Goal: Task Accomplishment & Management: Manage account settings

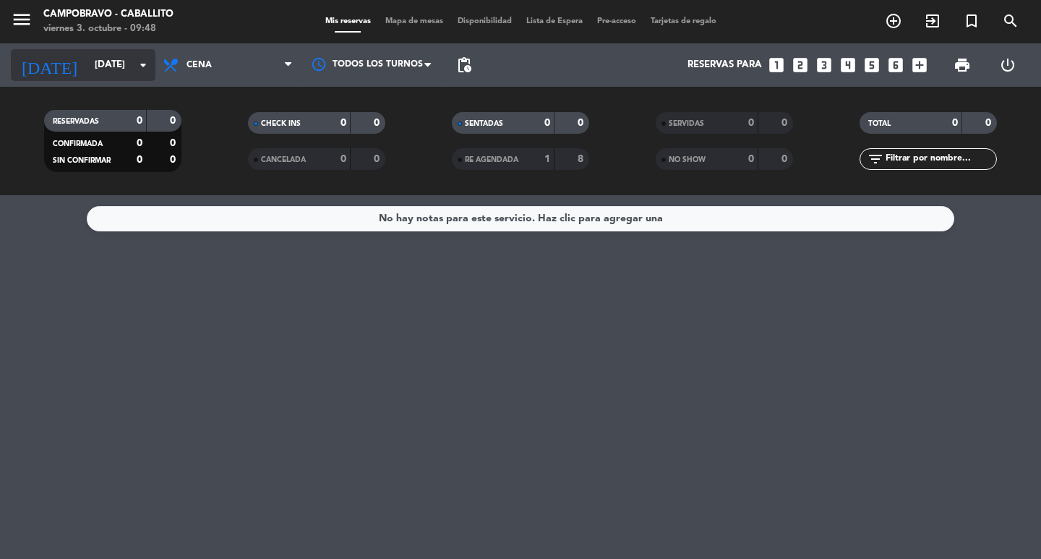
click at [43, 65] on icon "[DATE]" at bounding box center [49, 65] width 77 height 32
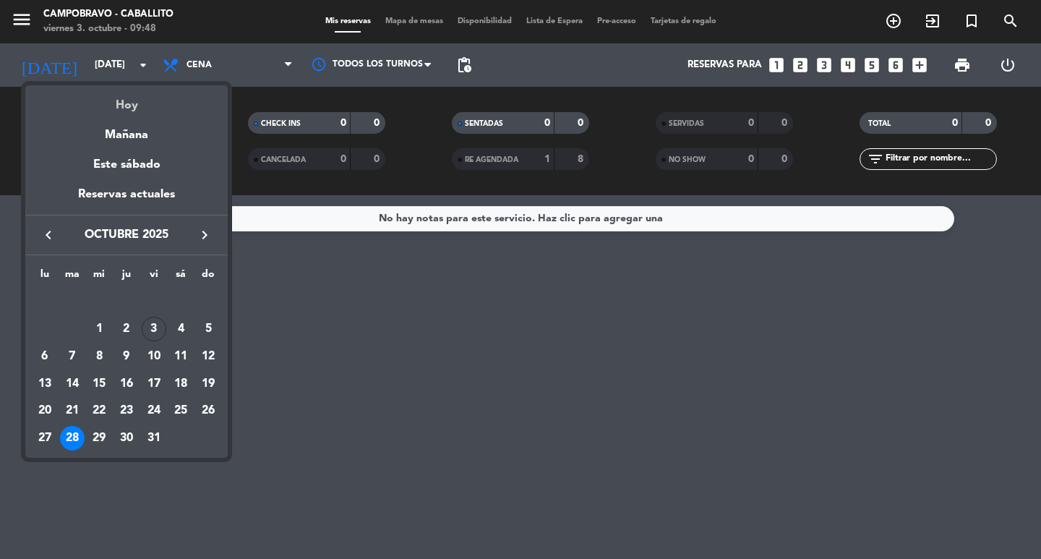
click at [93, 94] on div "Hoy" at bounding box center [126, 100] width 203 height 30
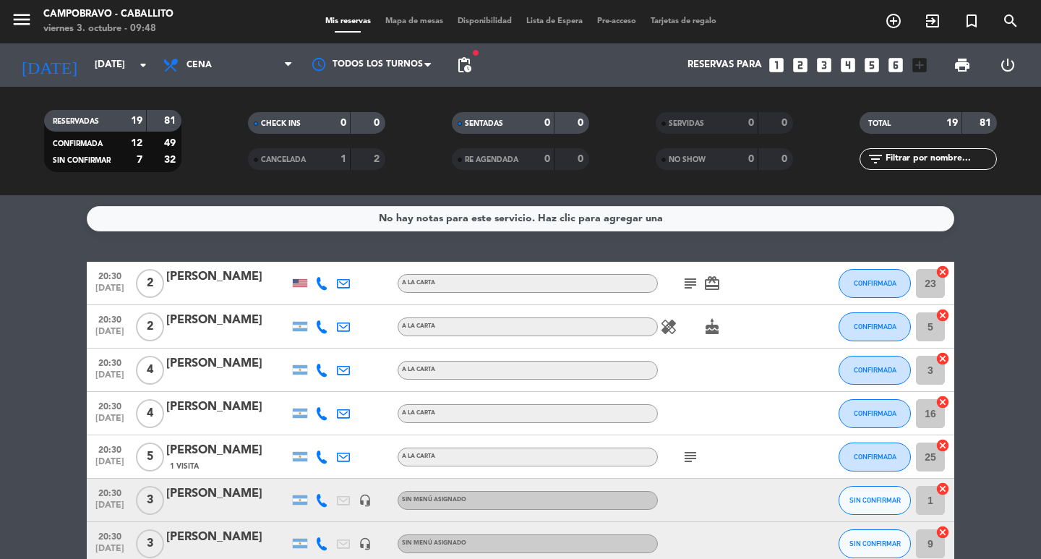
drag, startPoint x: 0, startPoint y: 235, endPoint x: 780, endPoint y: 438, distance: 805.7
click at [780, 438] on div "No hay notas para este servicio. Haz clic para agregar una 20:30 [DATE] 2 [PERS…" at bounding box center [520, 377] width 1041 height 364
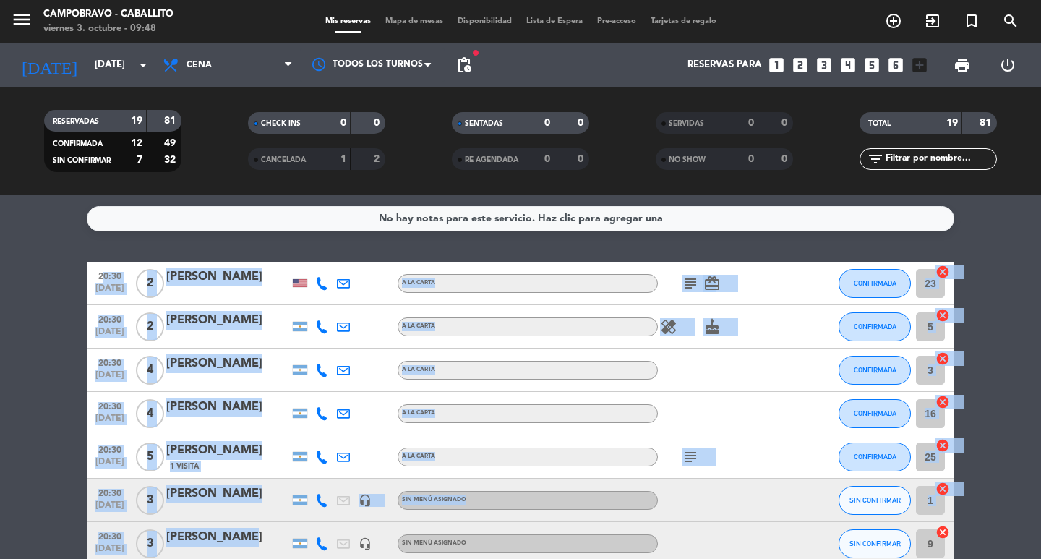
drag, startPoint x: 998, startPoint y: 250, endPoint x: 218, endPoint y: 536, distance: 830.6
click at [218, 536] on div "No hay notas para este servicio. Haz clic para agregar una 20:30 [DATE] 2 [PERS…" at bounding box center [520, 377] width 1041 height 364
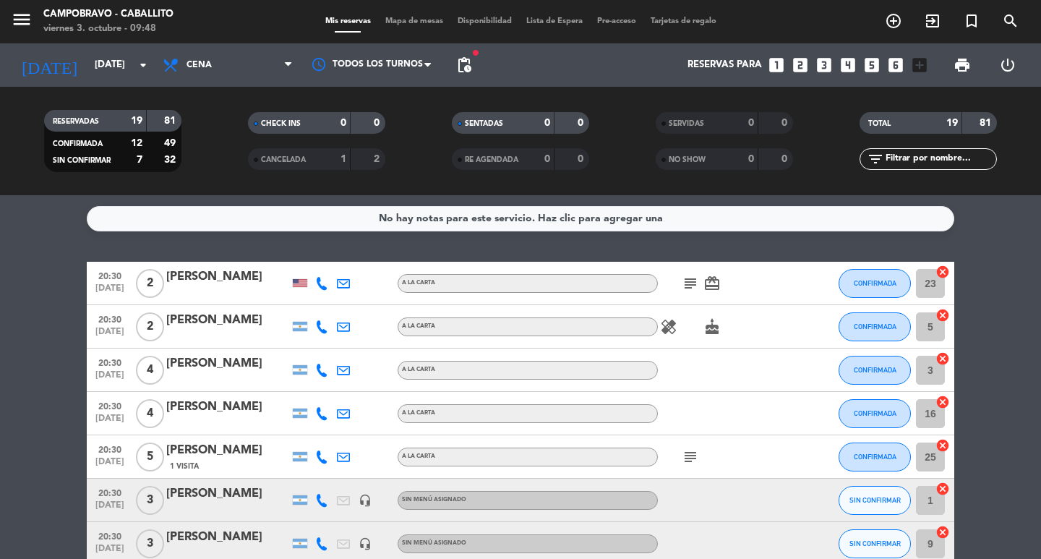
click at [93, 68] on input "[DATE]" at bounding box center [151, 65] width 127 height 26
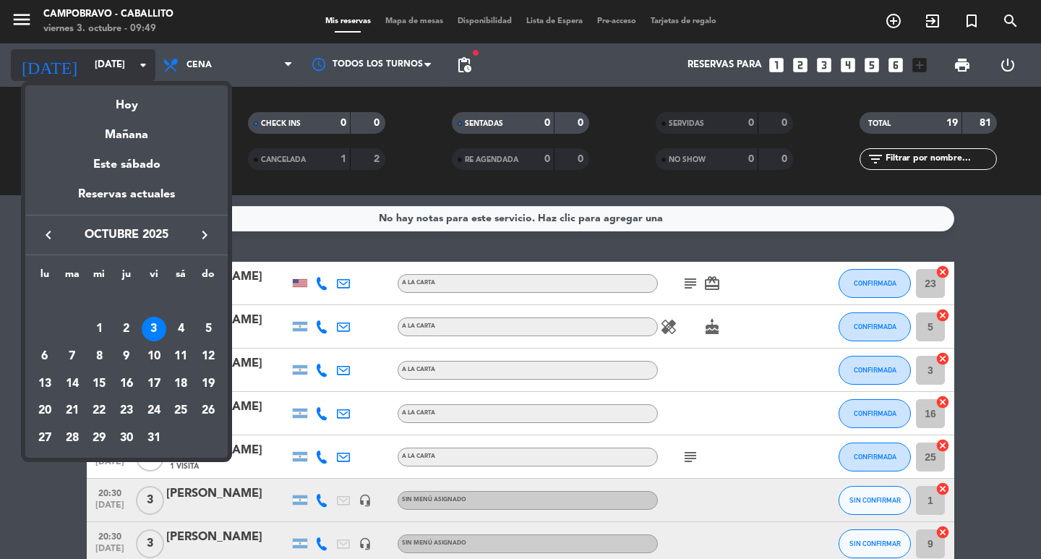
click at [93, 68] on div at bounding box center [520, 279] width 1041 height 559
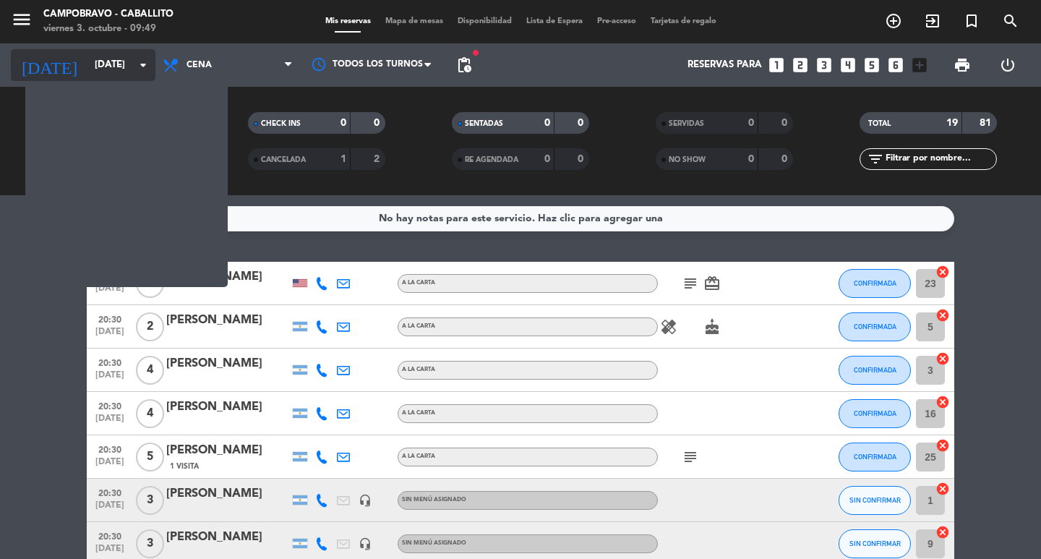
click at [93, 68] on input "[DATE]" at bounding box center [151, 65] width 127 height 26
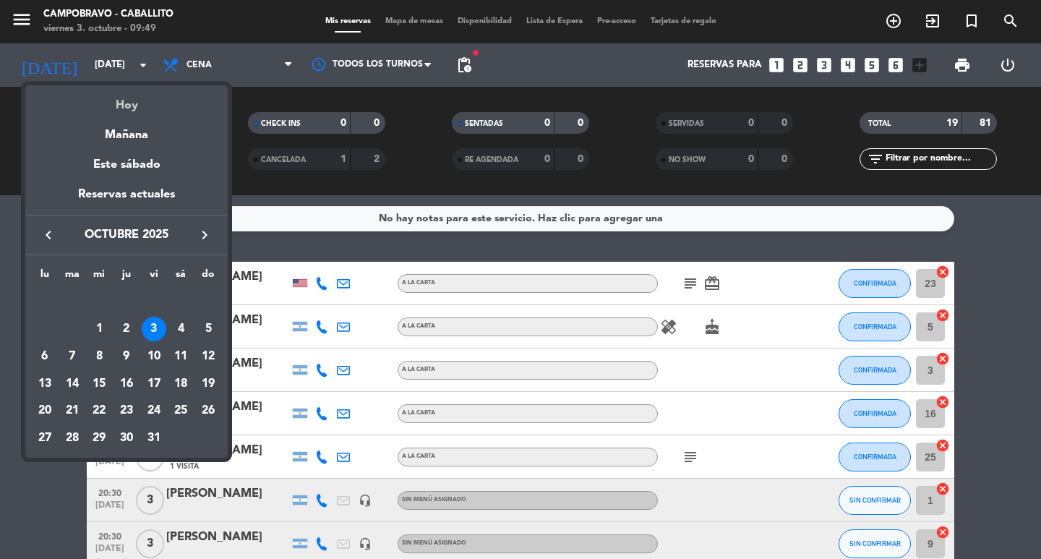
click at [125, 102] on div "Hoy" at bounding box center [126, 100] width 203 height 30
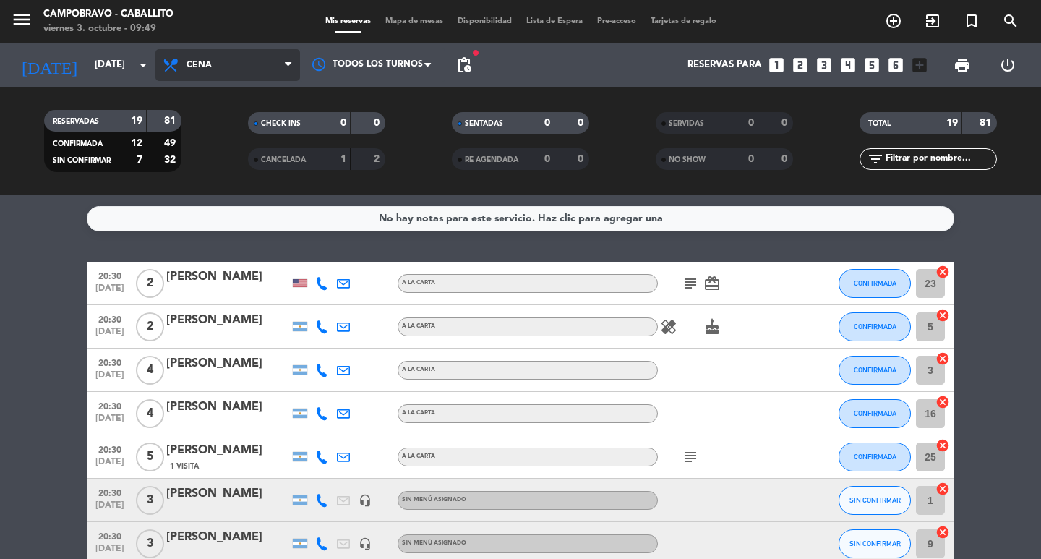
click at [238, 64] on span "Cena" at bounding box center [227, 65] width 145 height 32
click at [228, 131] on div "menu Campobravo - caballito [DATE] 3. octubre - 09:49 Mis reservas Mapa de mesa…" at bounding box center [520, 97] width 1041 height 195
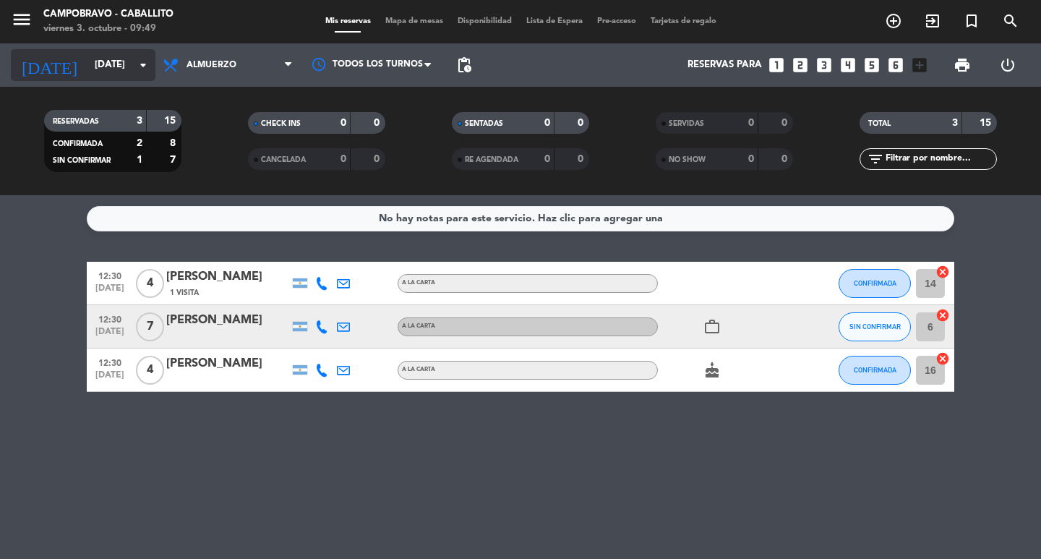
click at [90, 61] on input "[DATE]" at bounding box center [151, 65] width 127 height 26
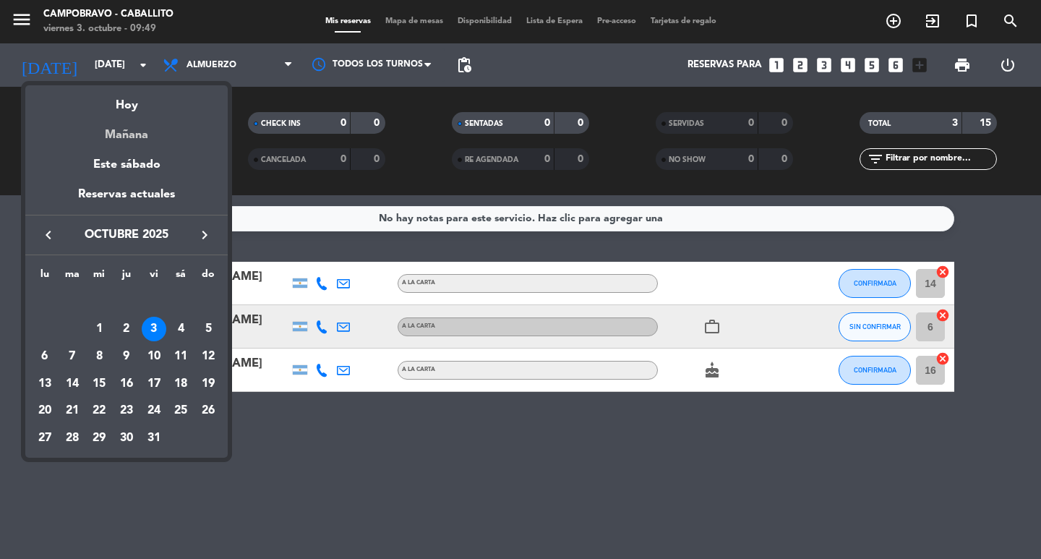
click at [140, 127] on div "Mañana" at bounding box center [126, 130] width 203 height 30
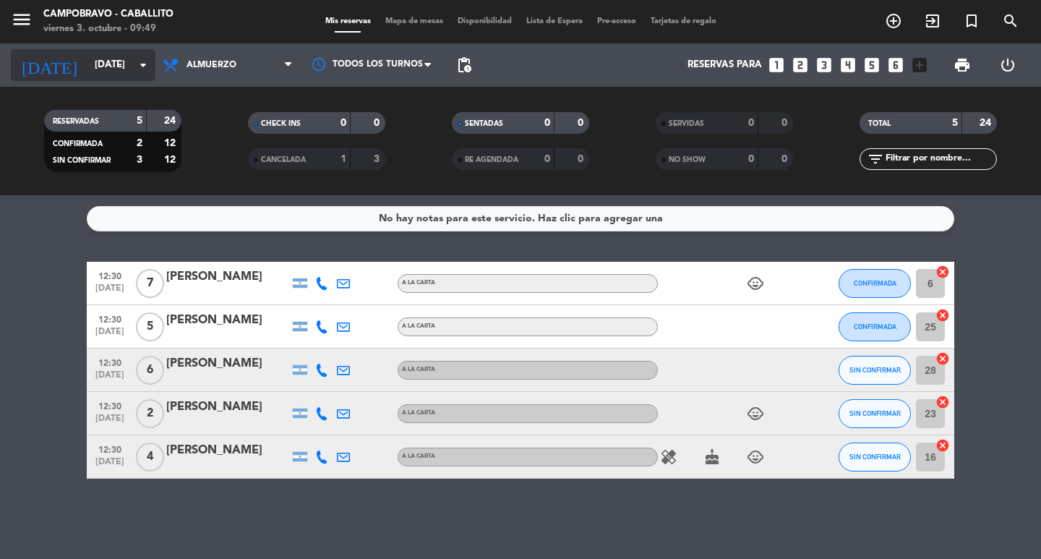
click at [125, 69] on input "[DATE]" at bounding box center [151, 65] width 127 height 26
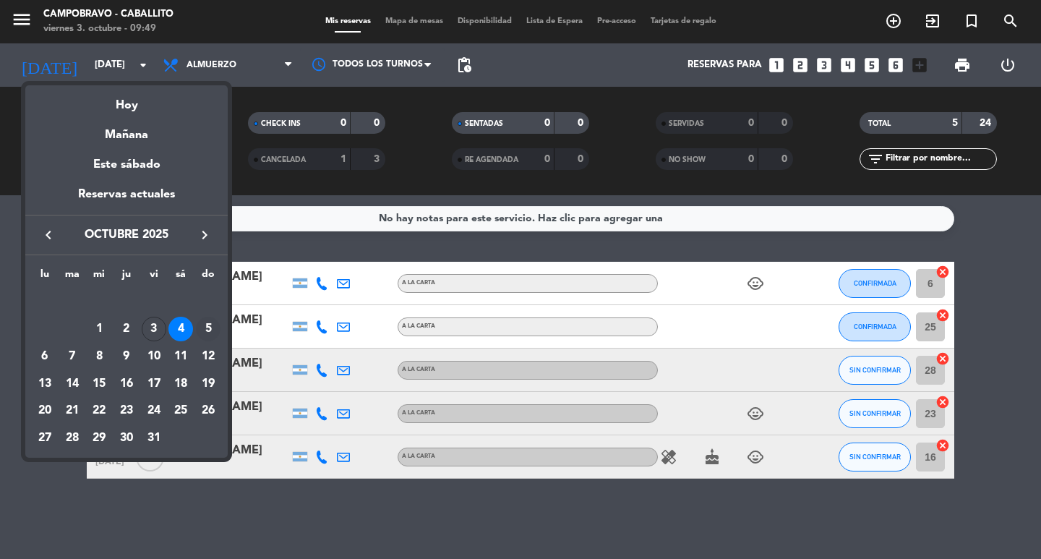
click at [213, 323] on div "5" at bounding box center [208, 329] width 25 height 25
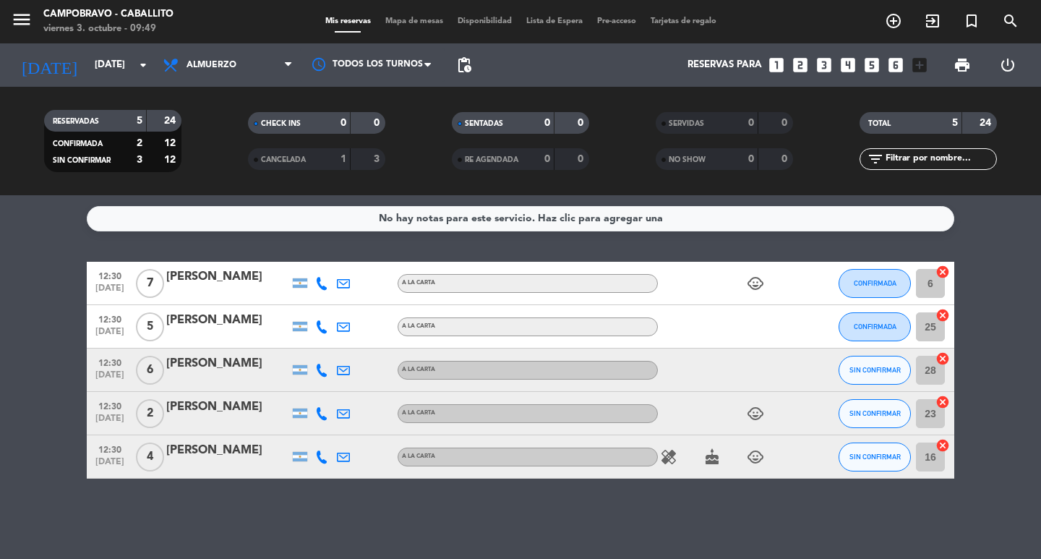
type input "[DATE]"
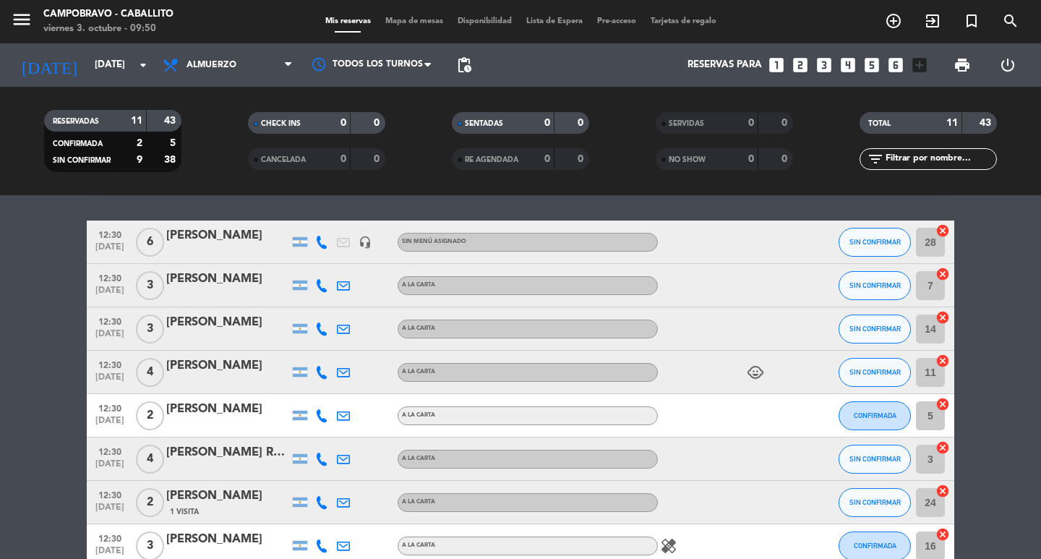
scroll to position [217, 0]
